Goal: Transaction & Acquisition: Obtain resource

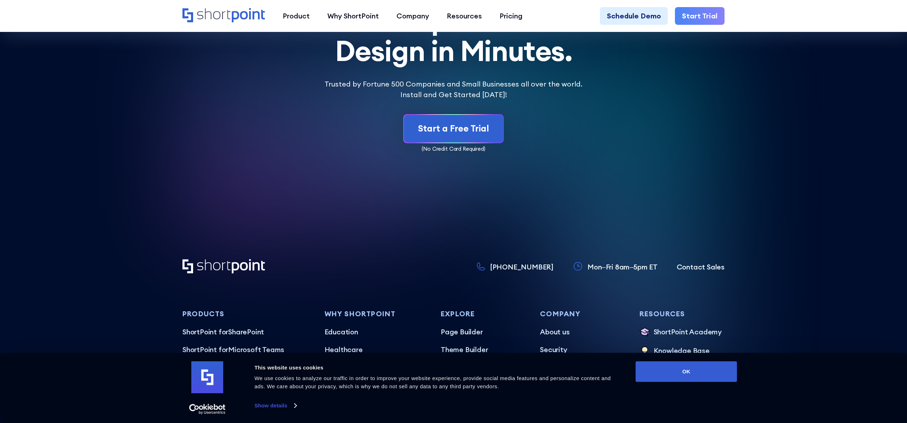
scroll to position [4393, 0]
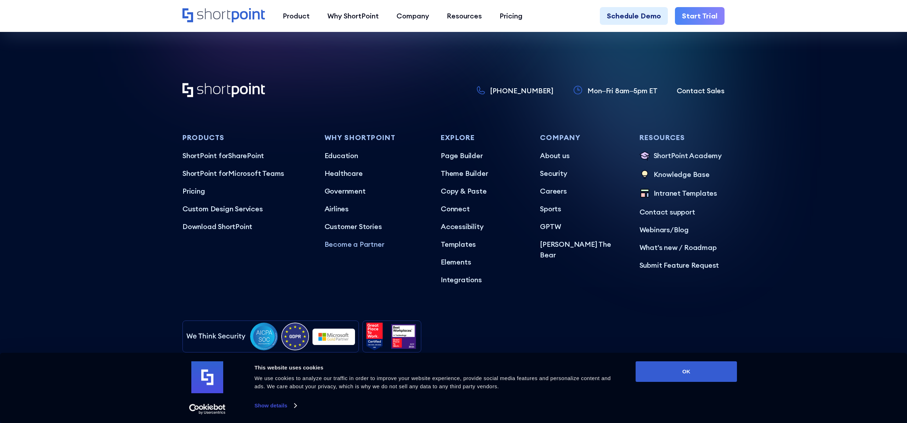
click at [381, 239] on p "Become a Partner" at bounding box center [376, 244] width 102 height 11
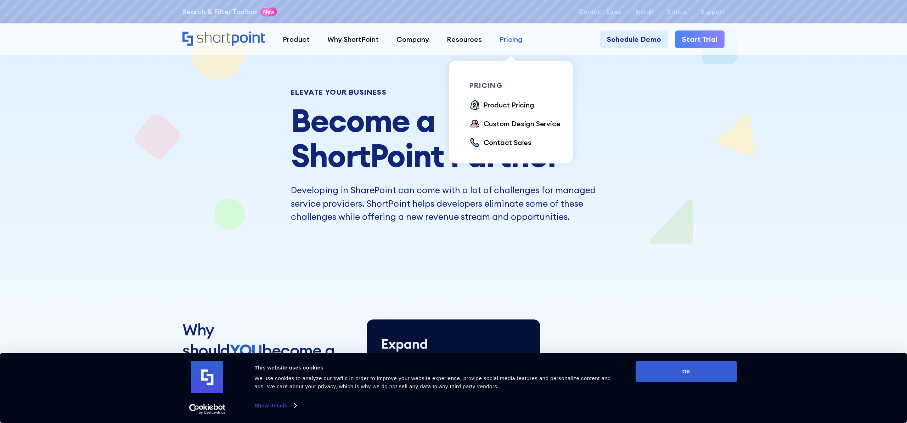
click at [517, 38] on div "Pricing" at bounding box center [511, 39] width 23 height 11
click at [519, 105] on div "Product Pricing" at bounding box center [509, 105] width 51 height 11
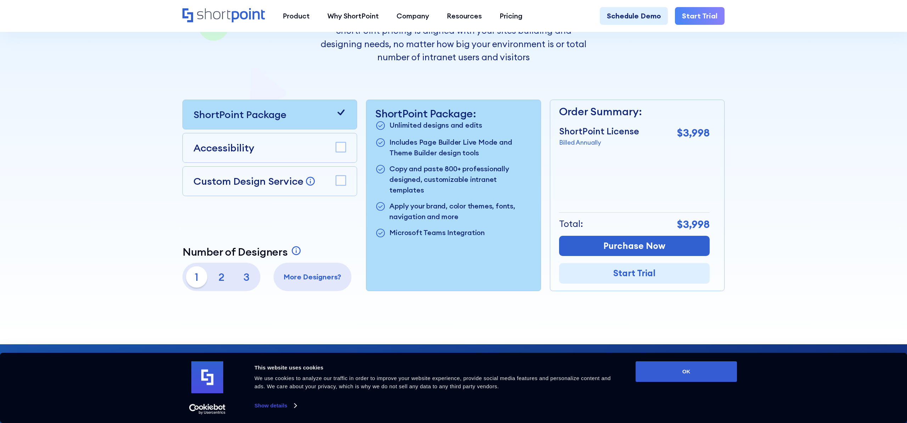
scroll to position [249, 0]
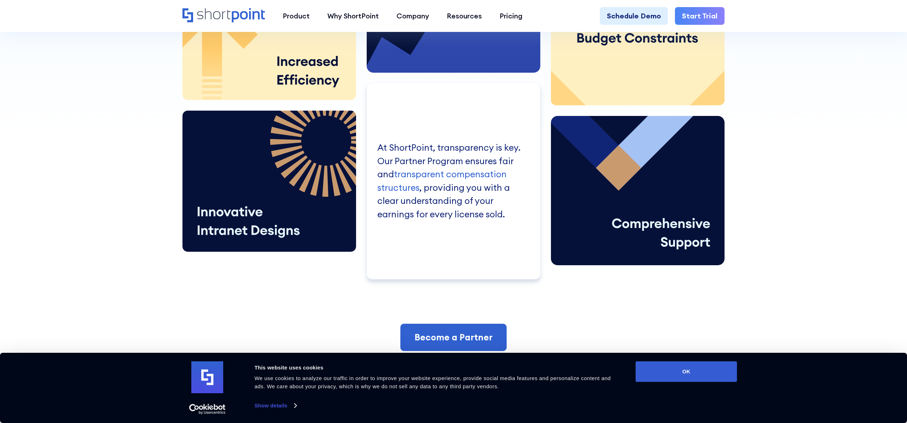
scroll to position [432, 0]
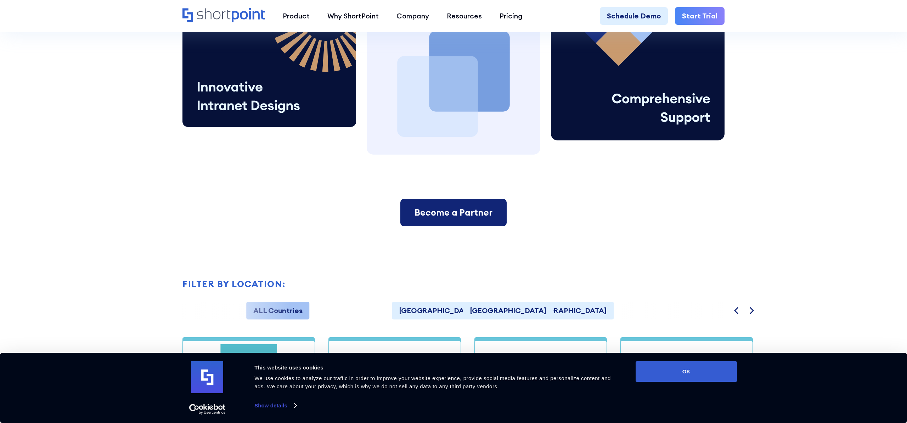
click at [470, 220] on link "Become a Partner" at bounding box center [453, 213] width 106 height 28
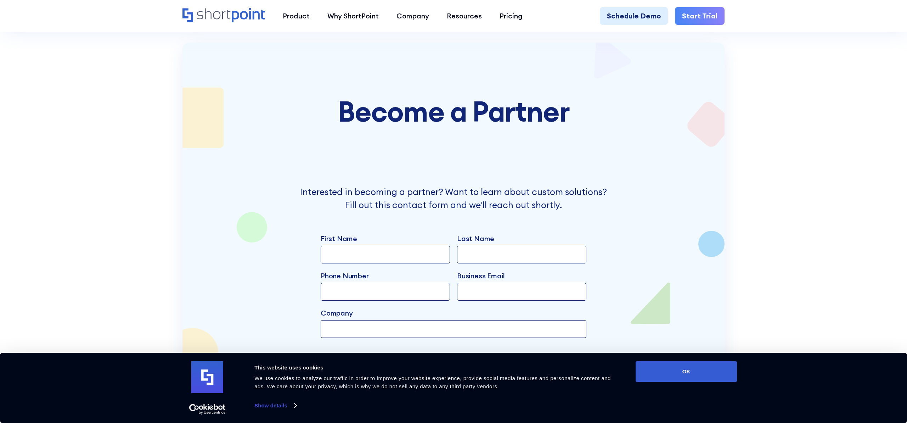
scroll to position [1794, 0]
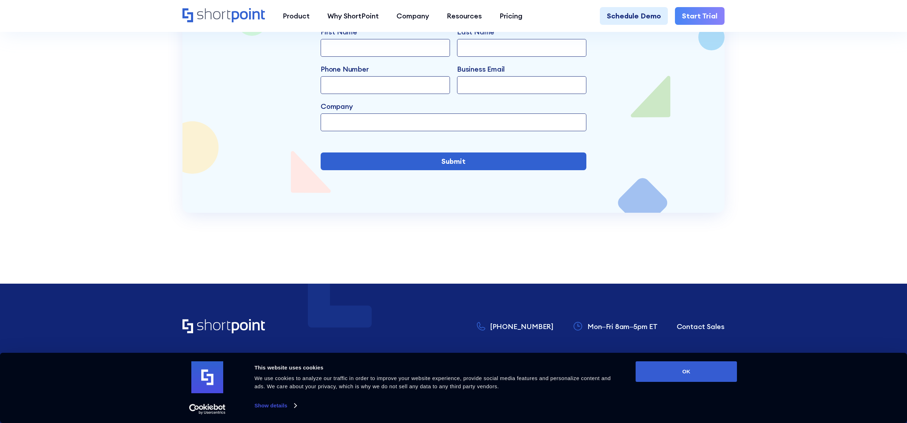
scroll to position [2003, 0]
